Goal: Task Accomplishment & Management: Manage account settings

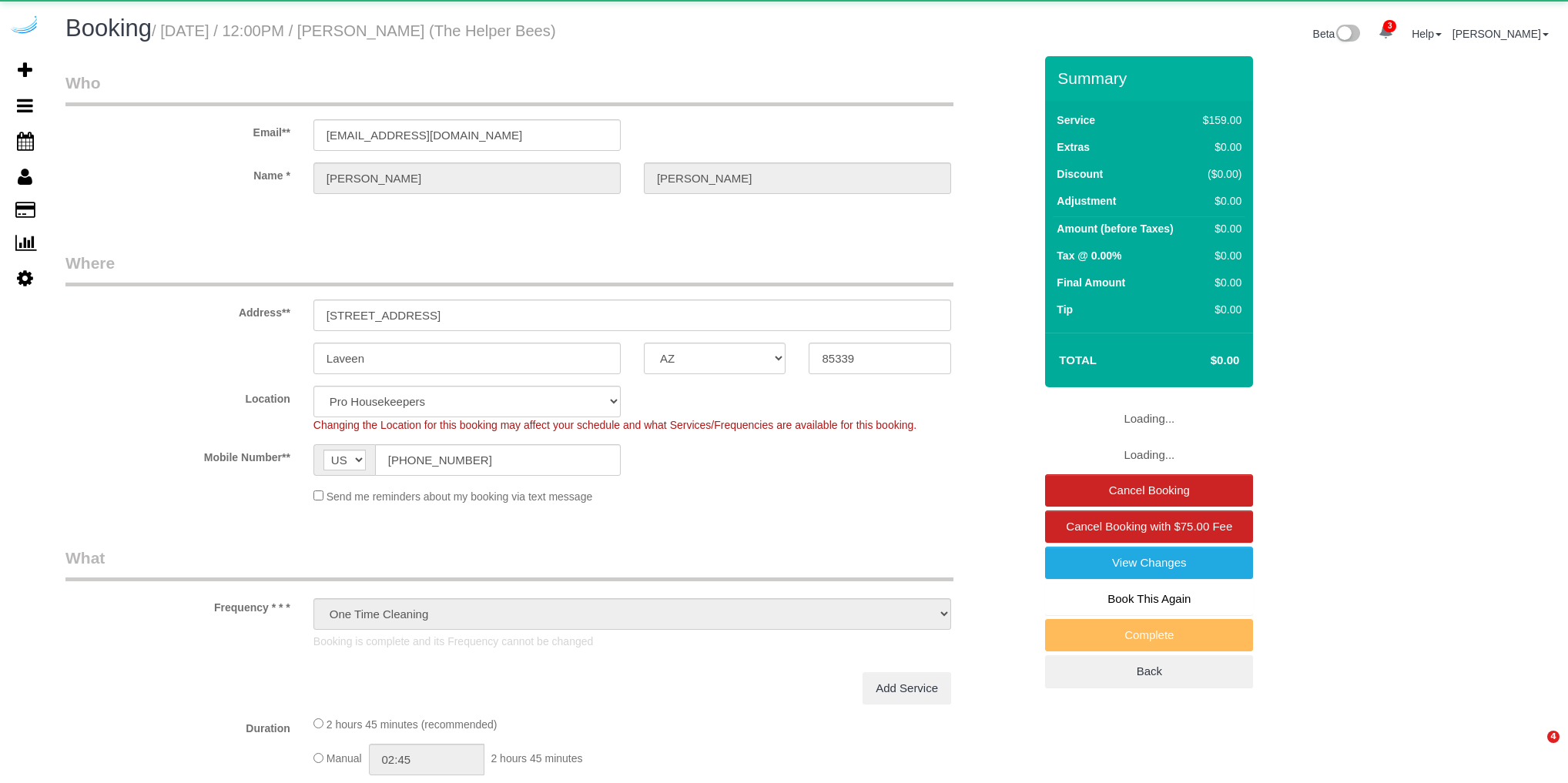
select select "AZ"
select select "spot6"
select select "number:9"
select select "object:3683"
select select "4"
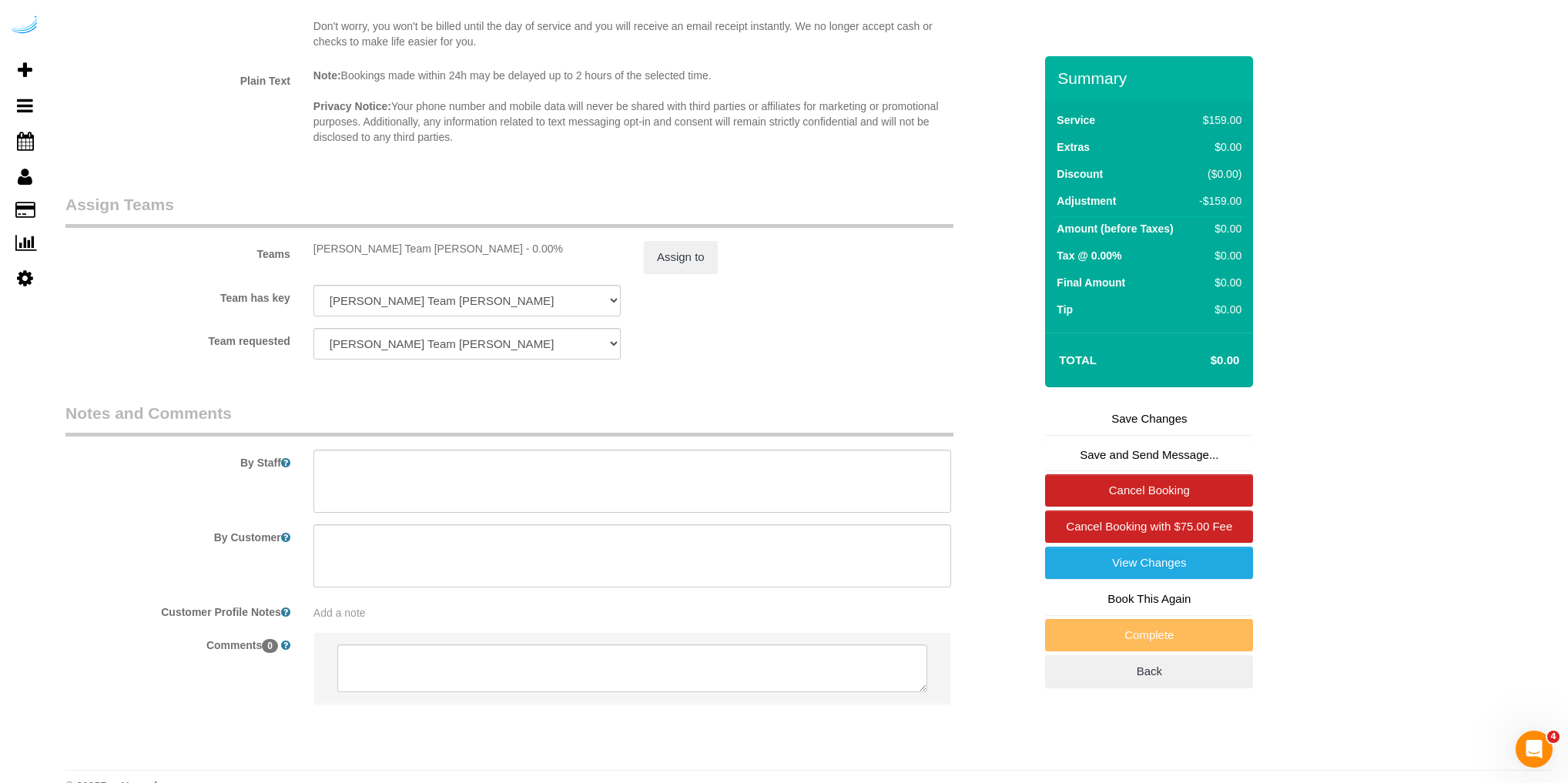
scroll to position [2414, 0]
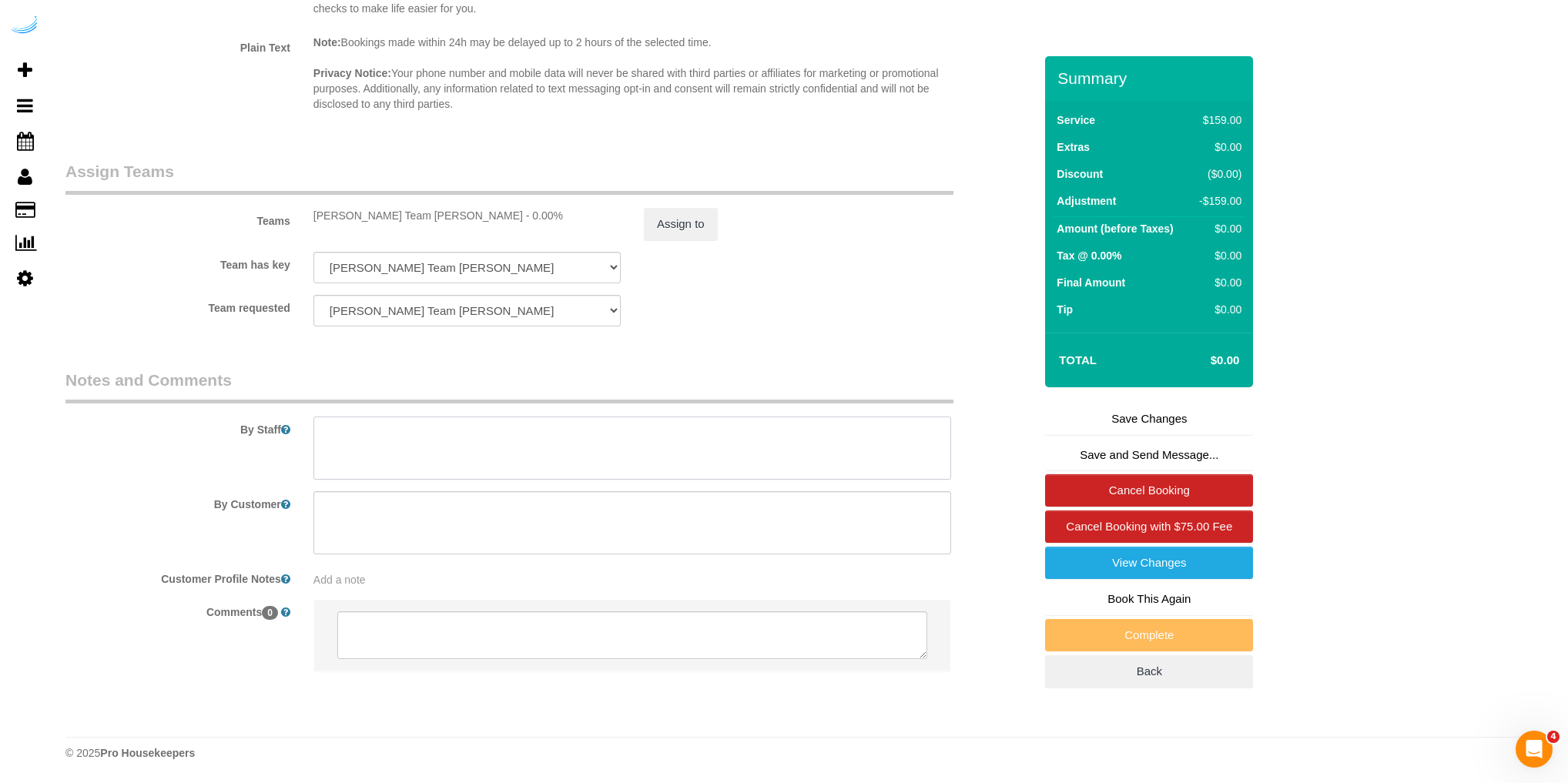
click at [333, 435] on textarea at bounding box center [632, 447] width 638 height 63
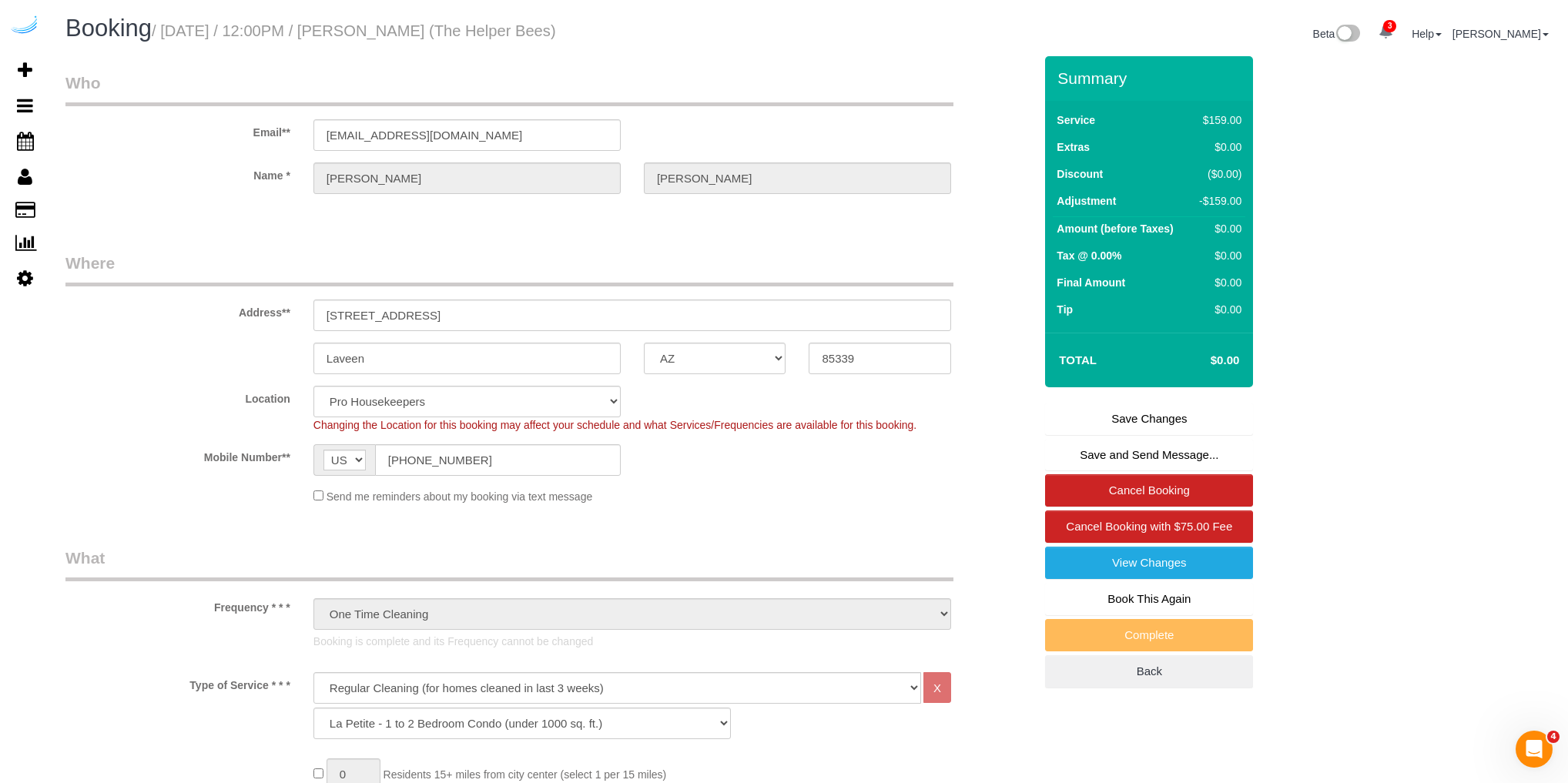
scroll to position [0, 0]
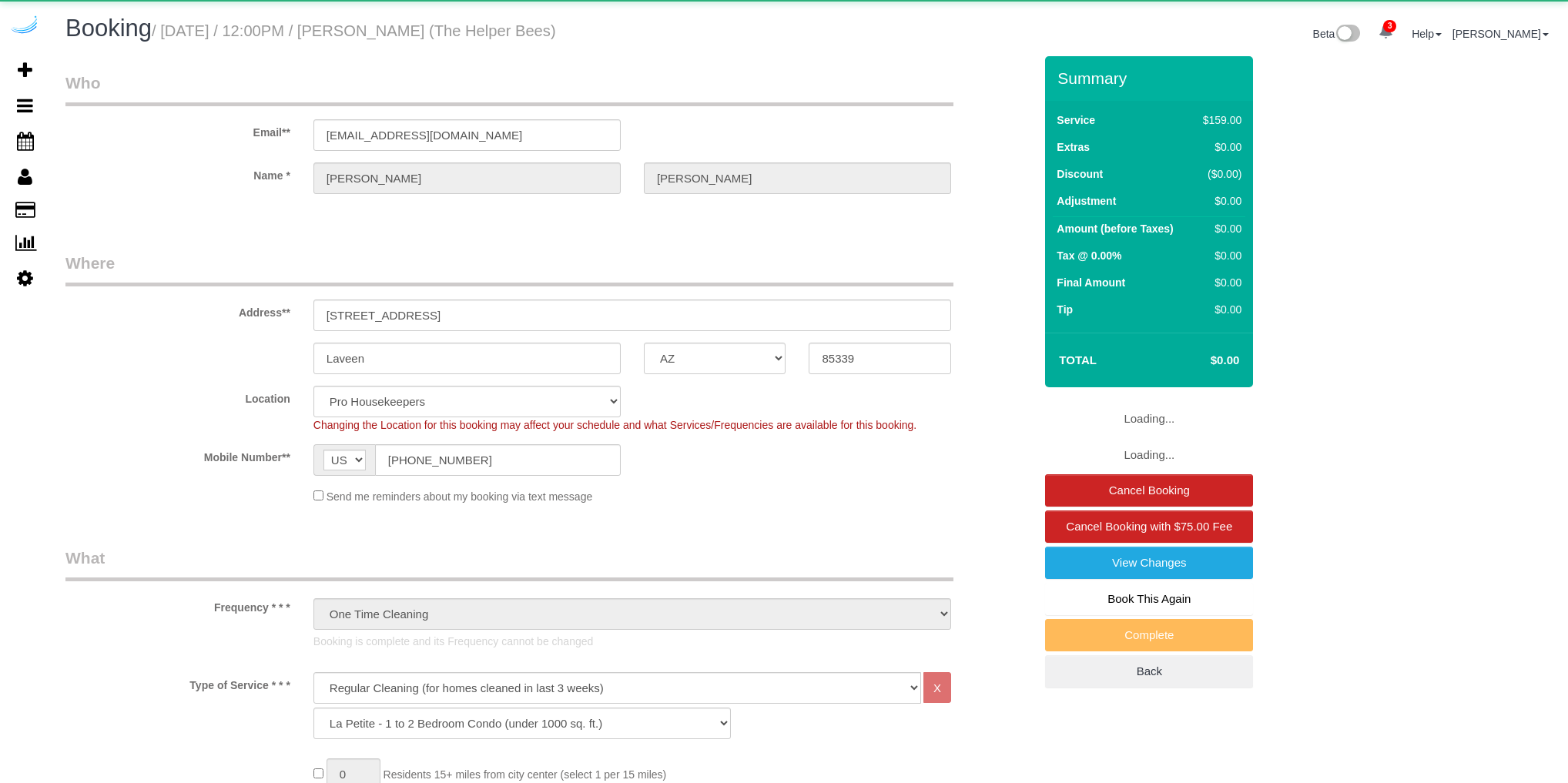
select select "AZ"
select select "4"
select select "spot1"
select select "number:9"
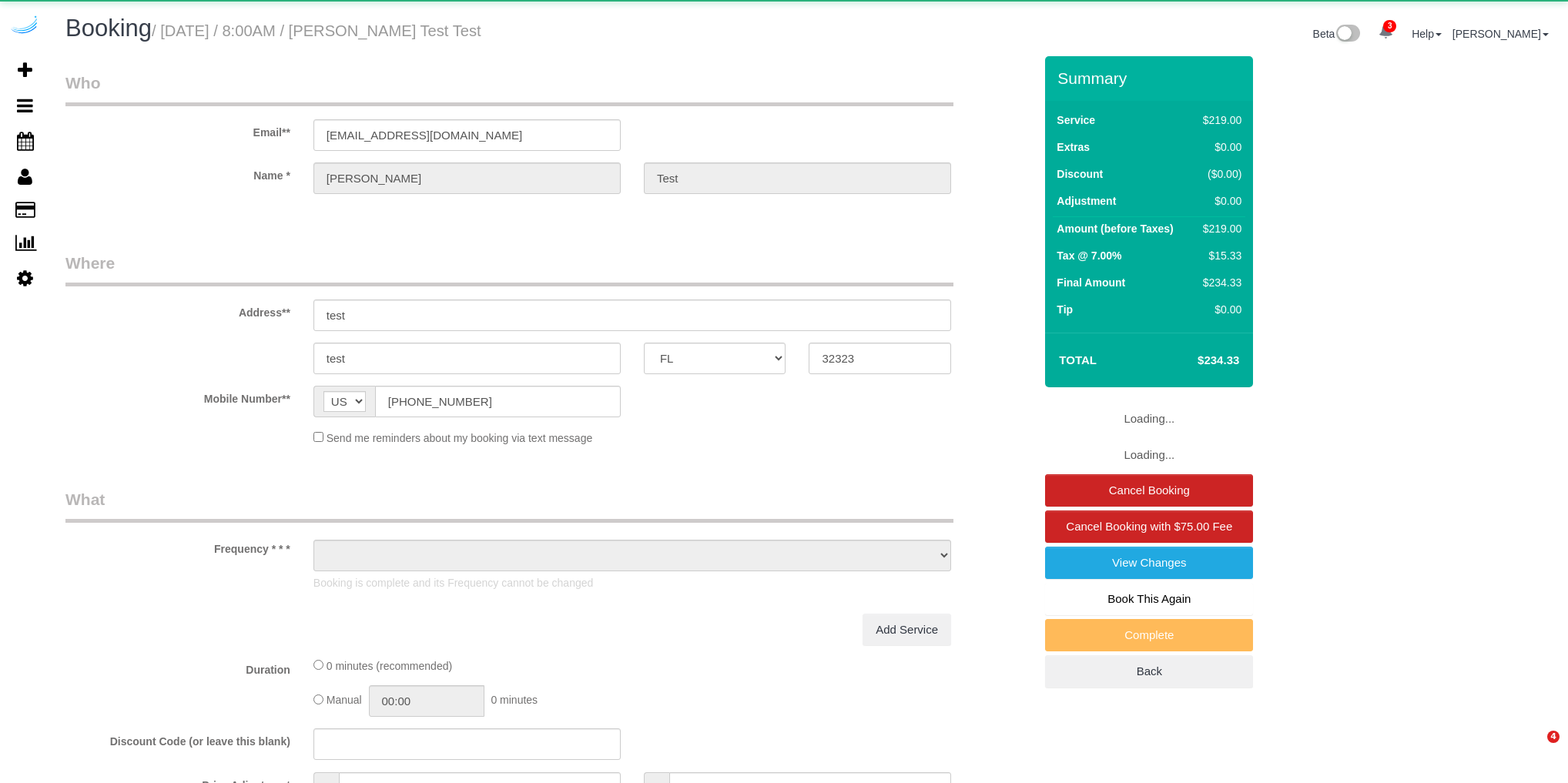
select select "FL"
select select "object:2083"
select select "4"
select select "number:9"
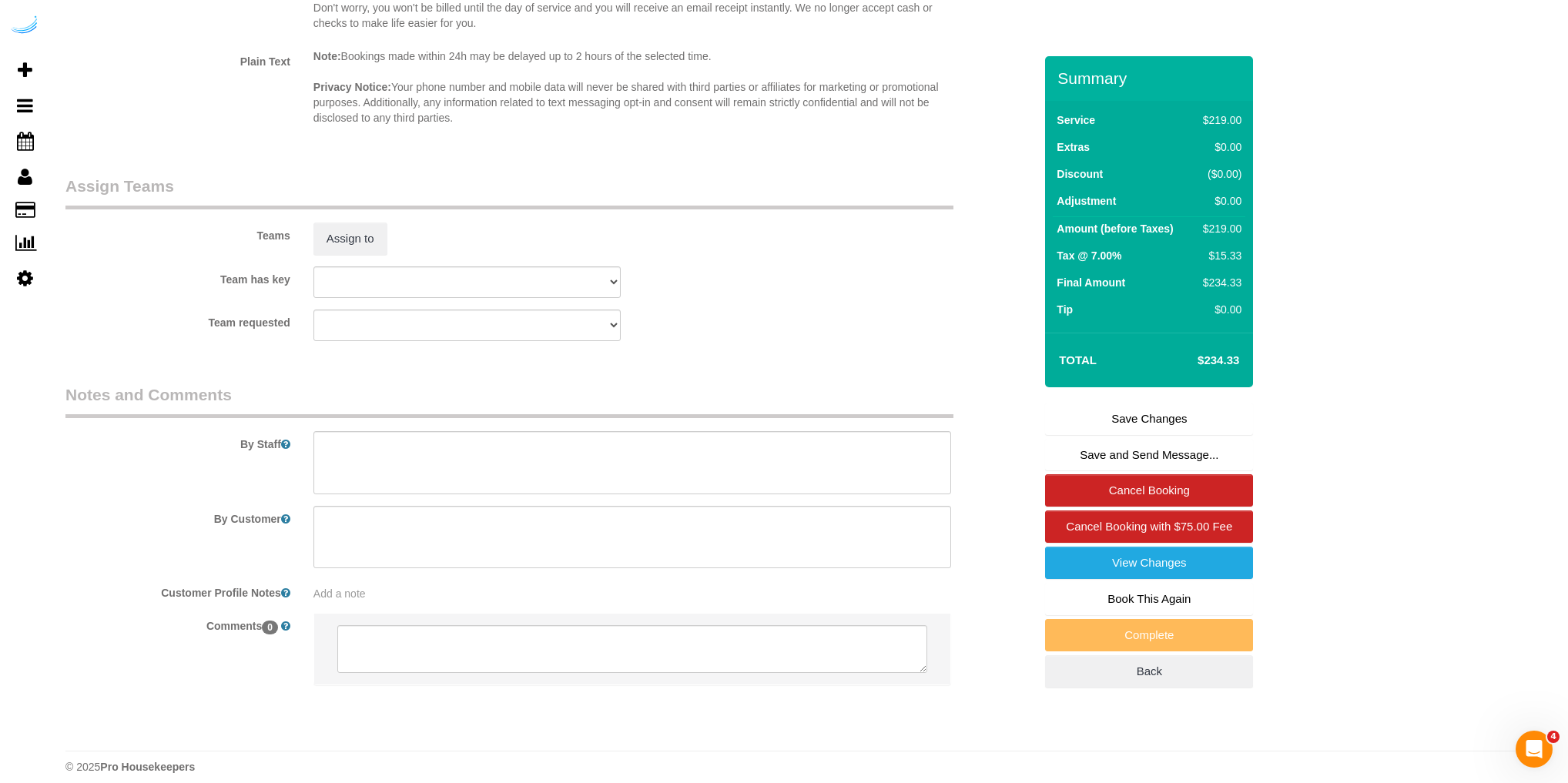
scroll to position [2497, 0]
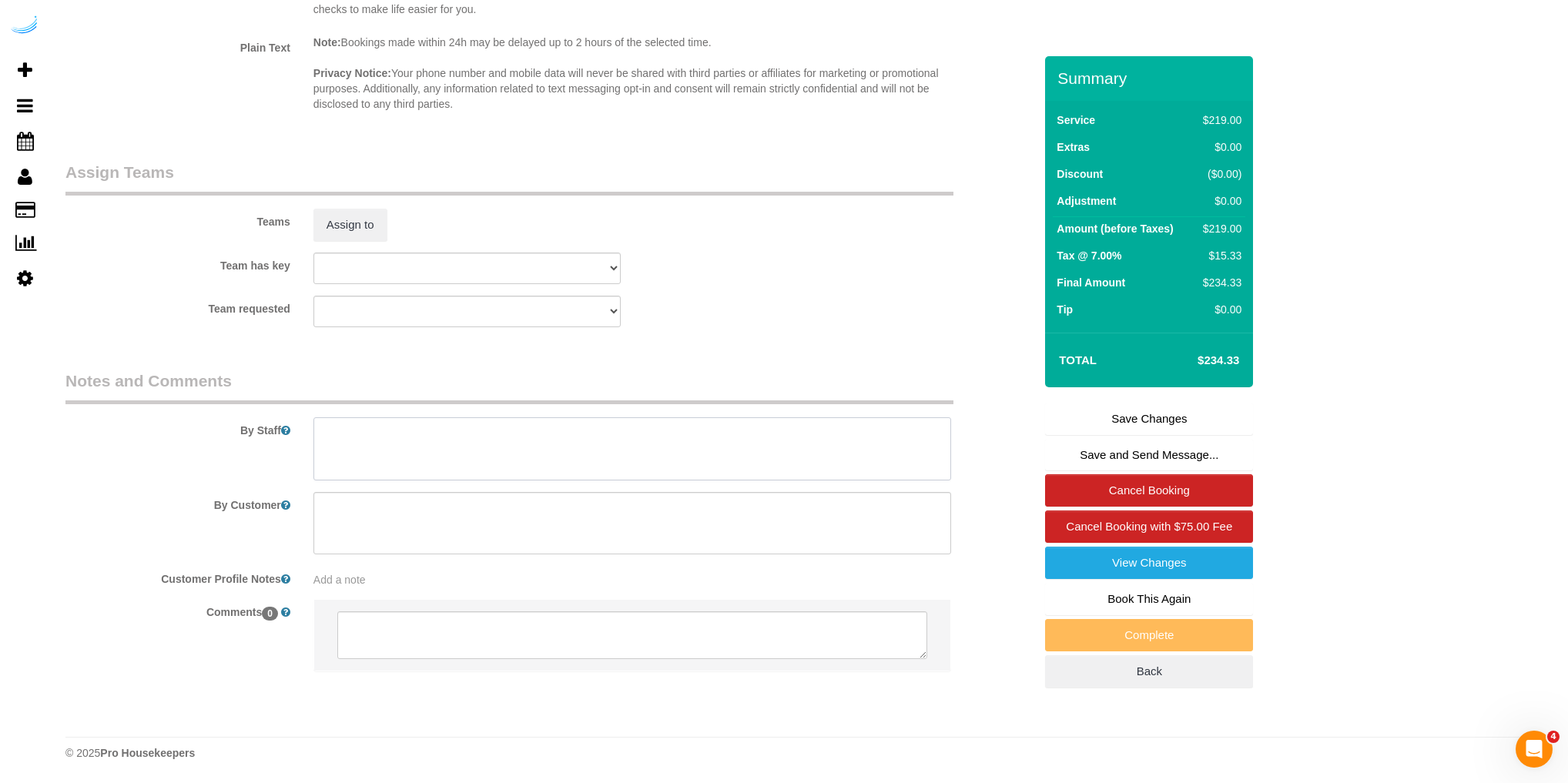
click at [357, 437] on textarea at bounding box center [632, 448] width 638 height 63
type textarea "clean the kitchen"
click at [431, 514] on textarea at bounding box center [632, 523] width 638 height 63
click at [474, 509] on textarea at bounding box center [632, 523] width 638 height 63
type textarea "clean the kitchen and baseboards"
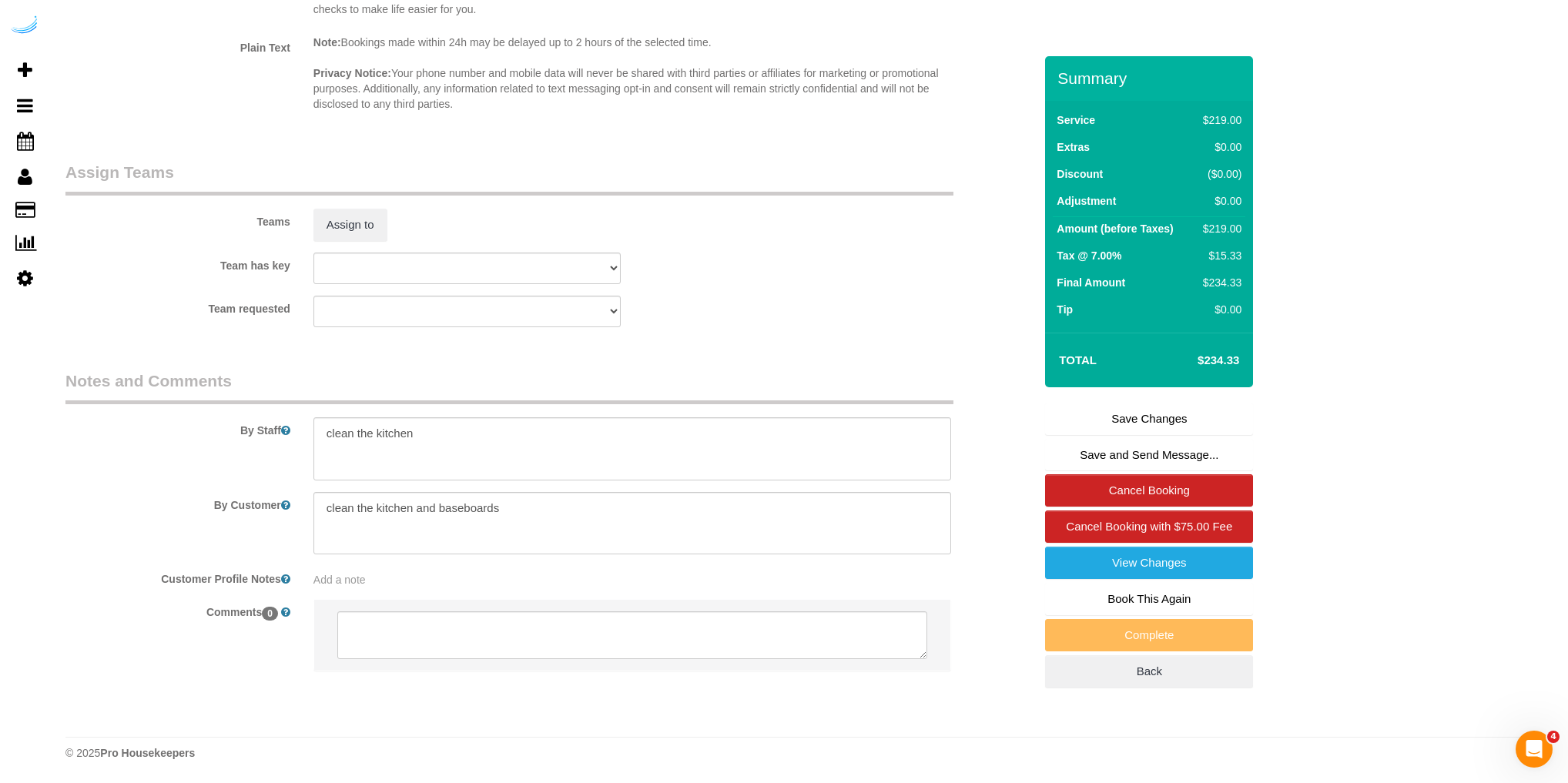
click at [448, 575] on div "Add a note" at bounding box center [632, 579] width 638 height 16
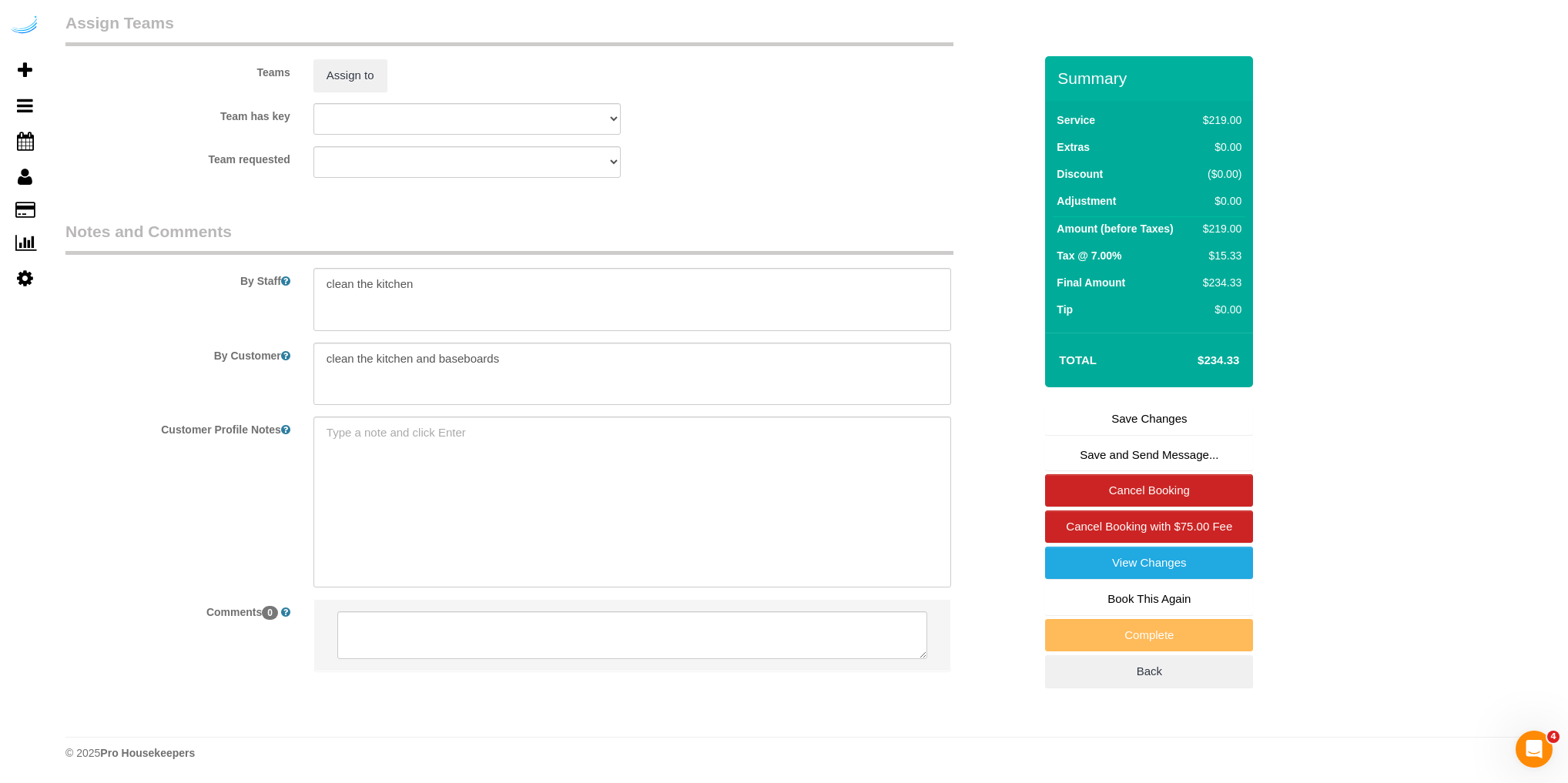
scroll to position [2647, 0]
click at [255, 517] on div "Customer Profile Notes Add a note" at bounding box center [549, 501] width 991 height 170
click at [1139, 417] on link "Save Changes" at bounding box center [1148, 418] width 208 height 32
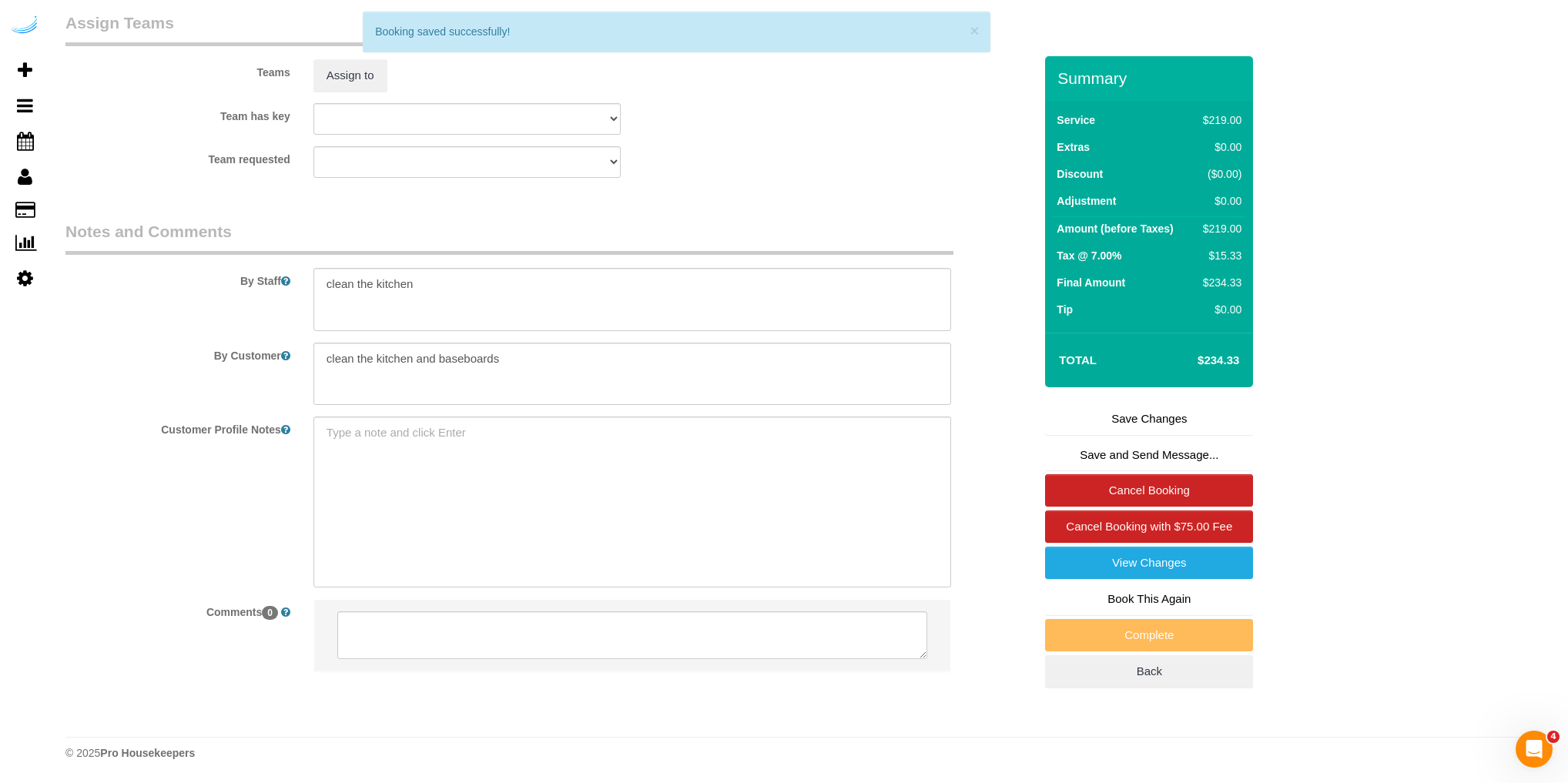
scroll to position [0, 0]
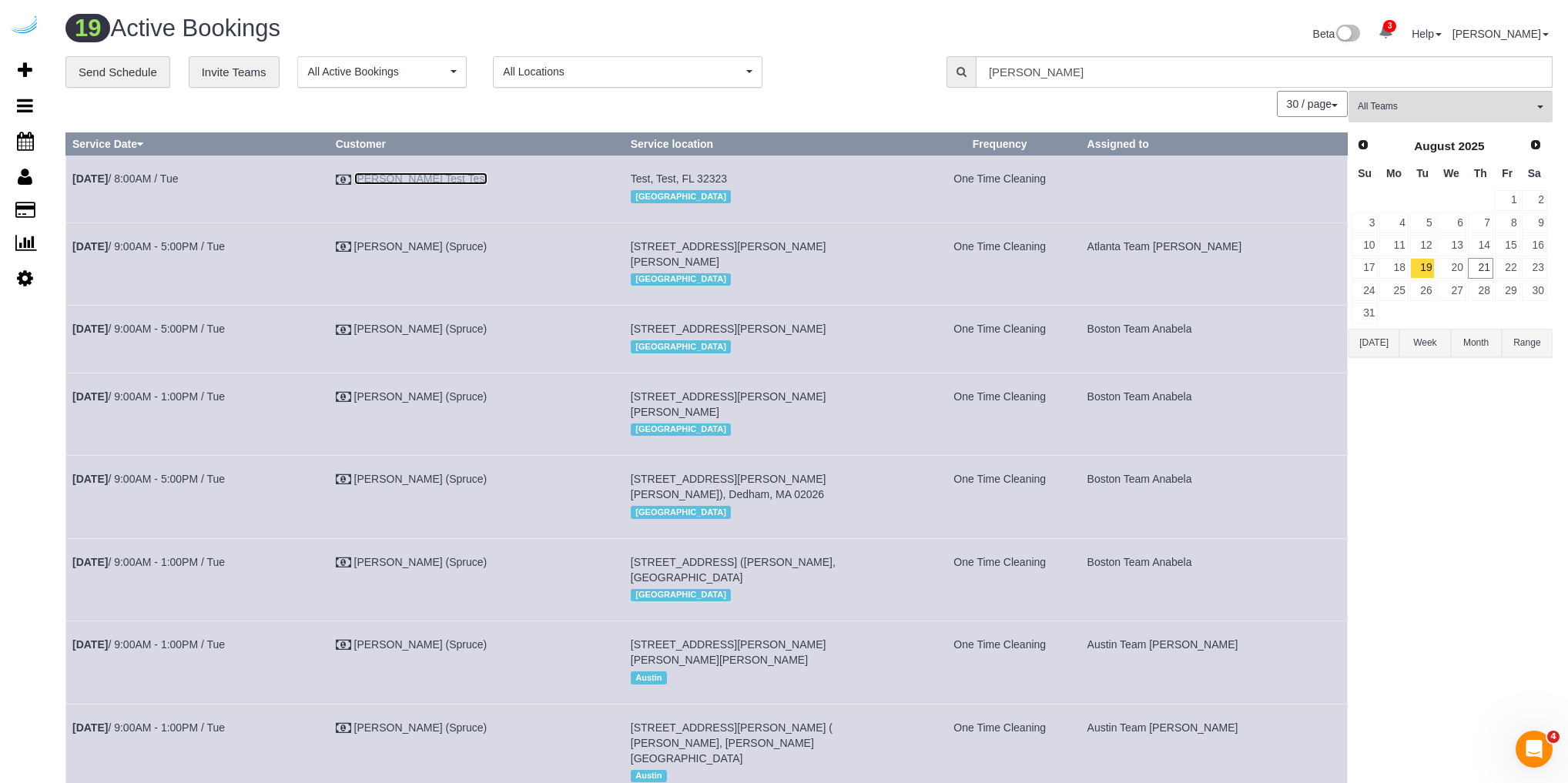
click at [431, 178] on link "Edgar Test Test" at bounding box center [421, 178] width 134 height 12
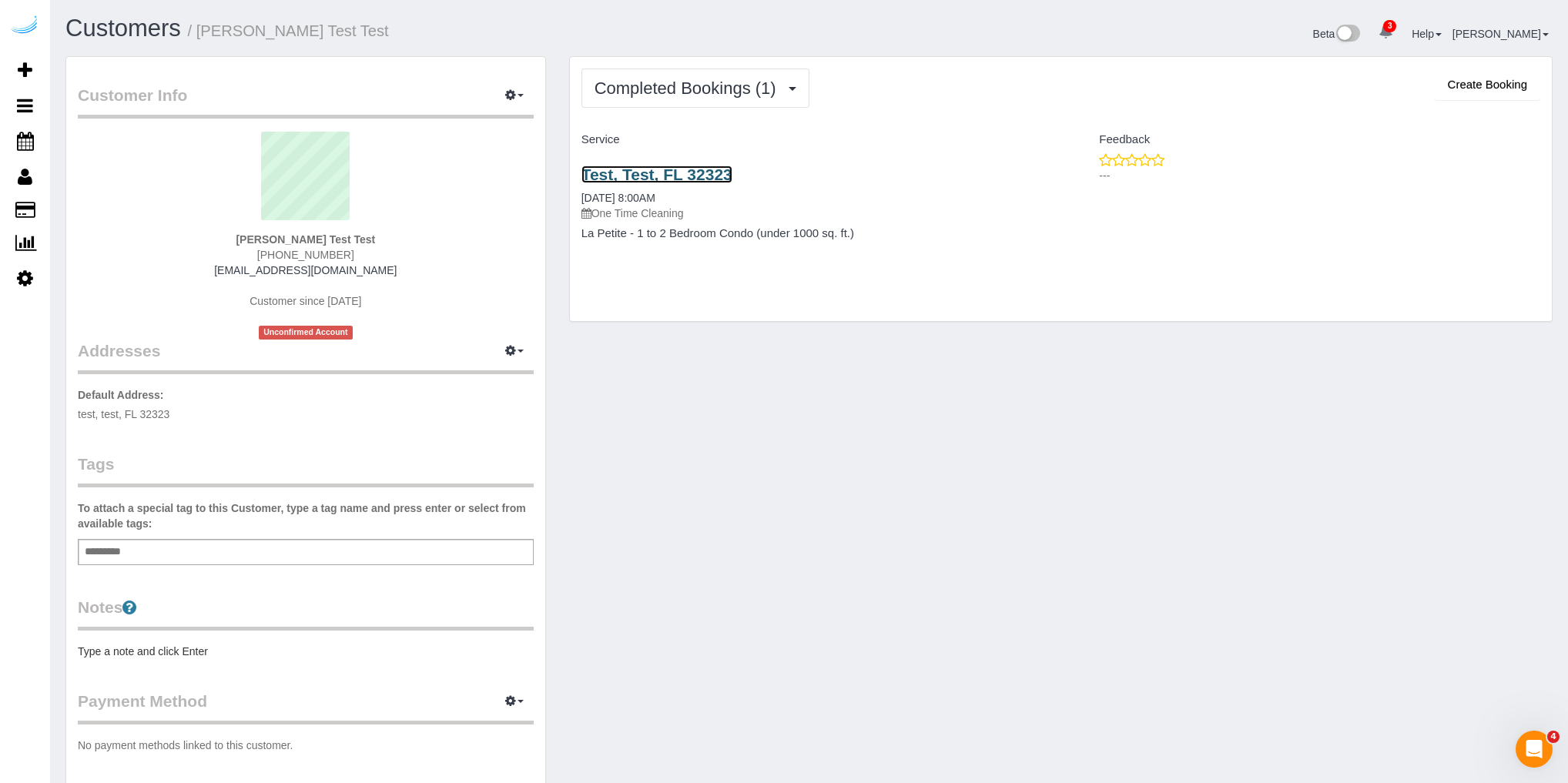
click at [682, 174] on link "Test, Test, FL 32323" at bounding box center [656, 174] width 151 height 17
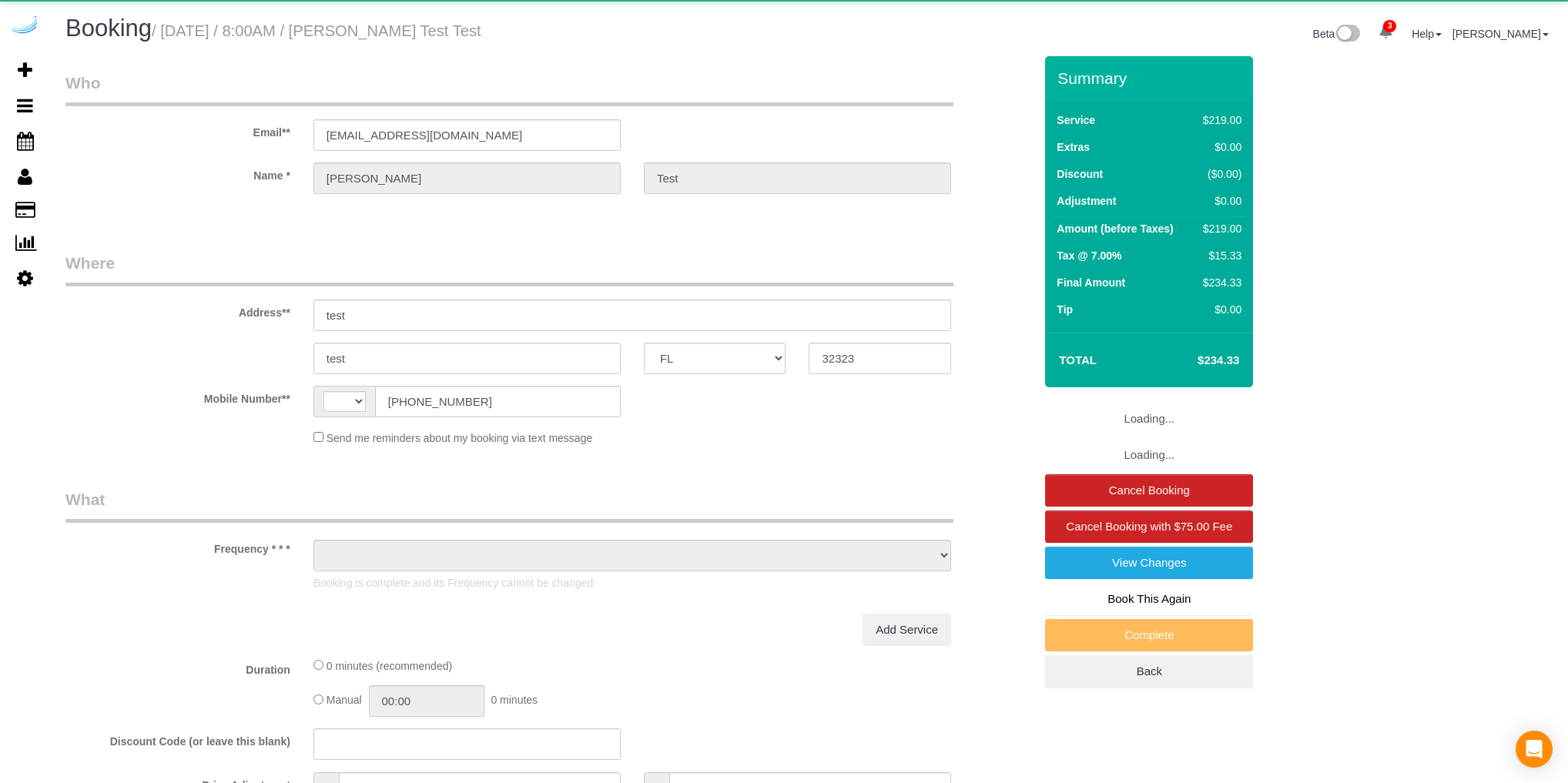
select select "FL"
select select "string:[GEOGRAPHIC_DATA]"
select select "object:386"
select select "4"
select select "number:9"
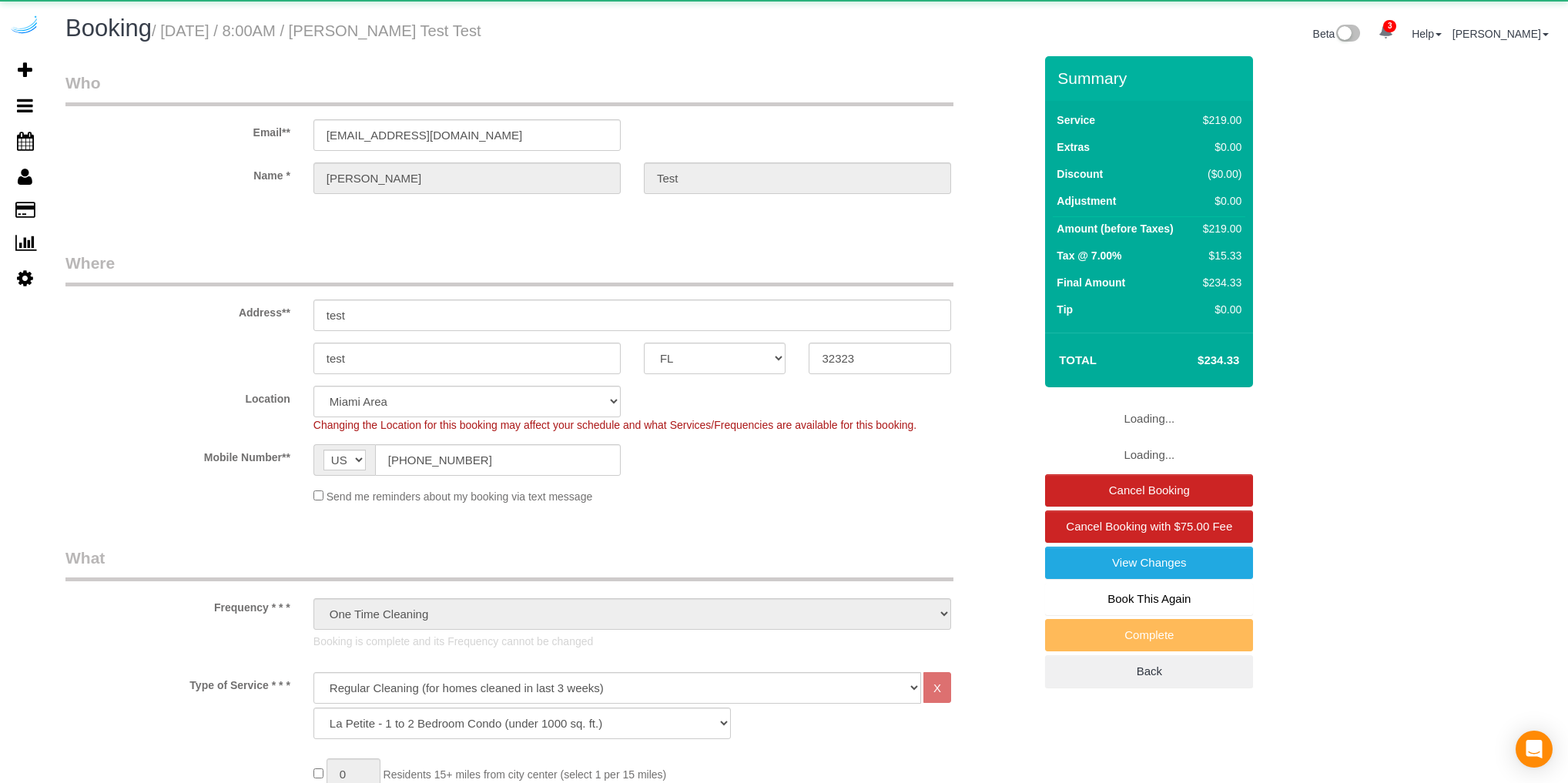
select select "object:899"
select select "FL"
select select "4"
select select "spot1"
select select "number:9"
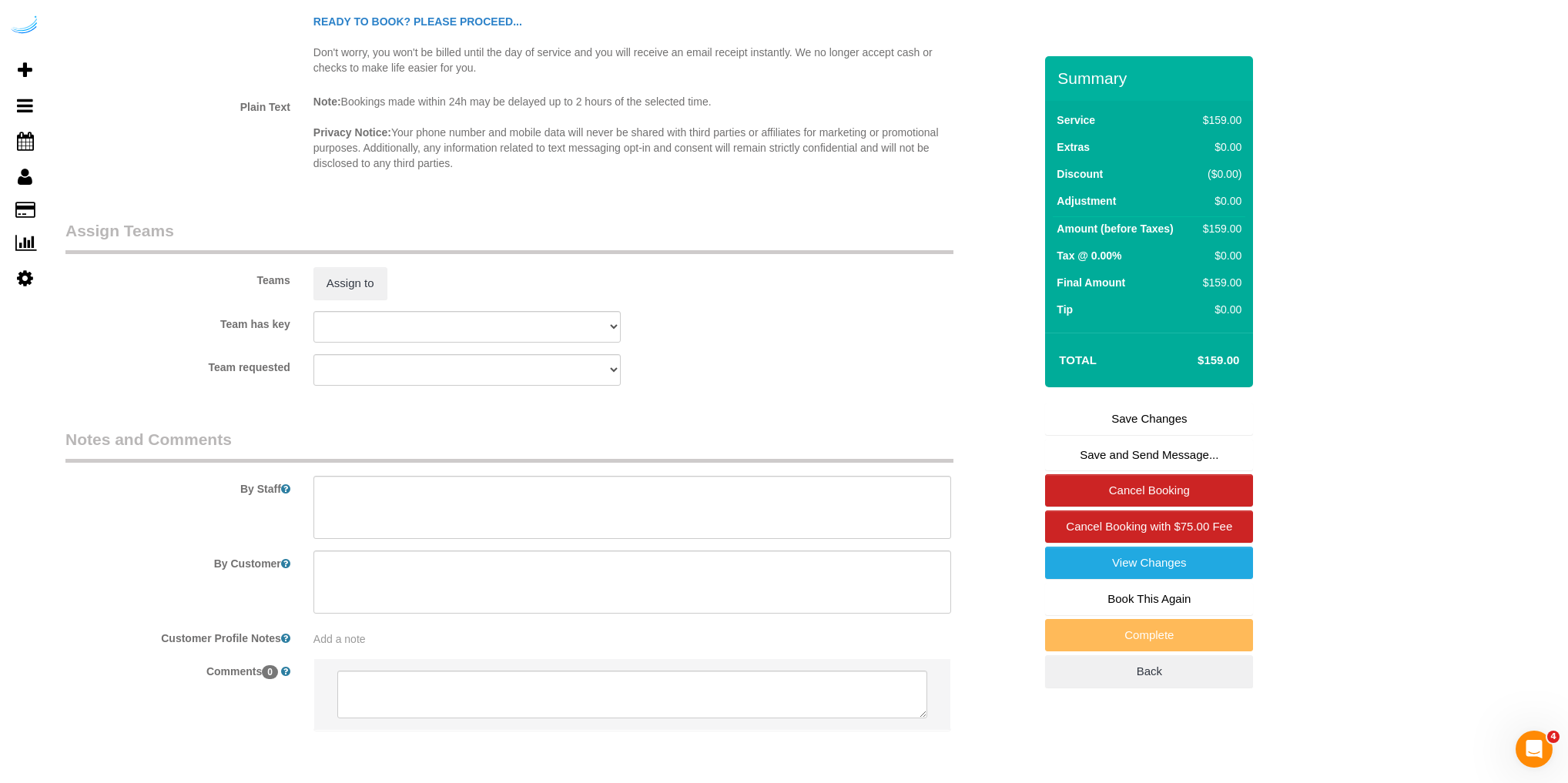
scroll to position [2414, 0]
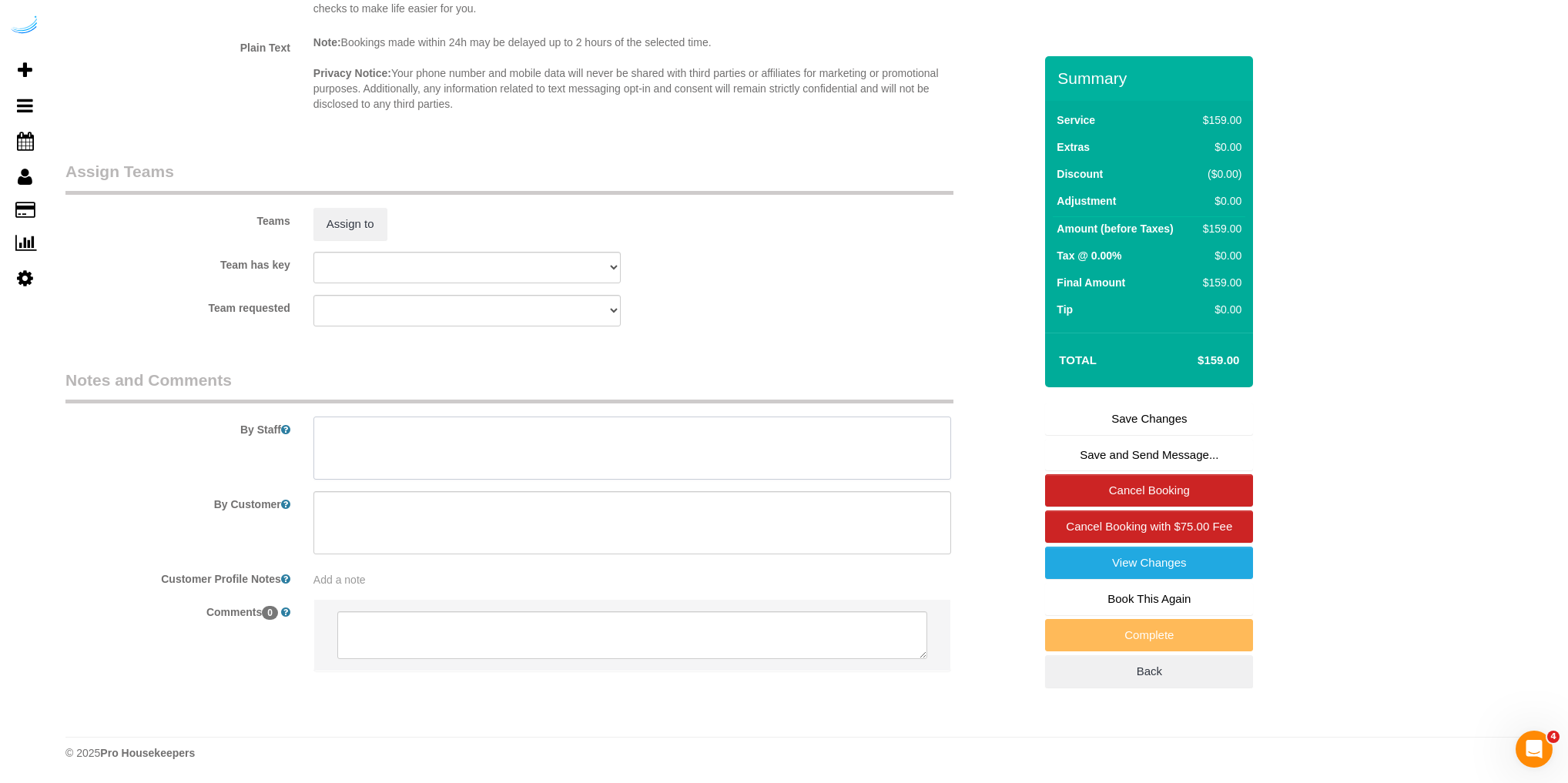
click at [364, 431] on textarea at bounding box center [632, 447] width 638 height 63
type textarea "clean the kitchen"
click at [381, 515] on textarea at bounding box center [632, 522] width 638 height 63
type textarea "clean kitchen and baseboards"
click at [1112, 422] on link "Save Changes" at bounding box center [1148, 418] width 208 height 32
